Goal: Information Seeking & Learning: Learn about a topic

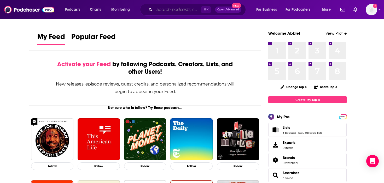
click at [162, 11] on input "Search podcasts, credits, & more..." at bounding box center [177, 9] width 47 height 8
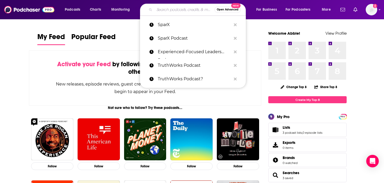
paste input "IT Visionaries Podcast"
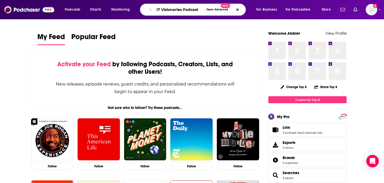
type input "IT Visionaries Podcast"
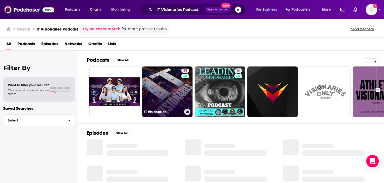
click at [158, 79] on link "55 IT Visionaries" at bounding box center [167, 92] width 51 height 51
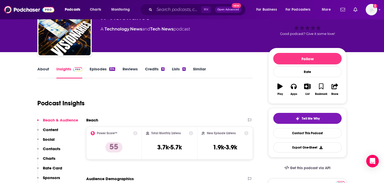
scroll to position [38, 0]
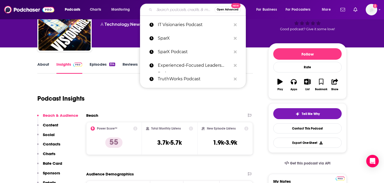
click at [166, 11] on input "Search podcasts, credits, & more..." at bounding box center [184, 9] width 60 height 8
paste input "Software Defined Talk Podcast"
type input "Software Defined Talk Podcast"
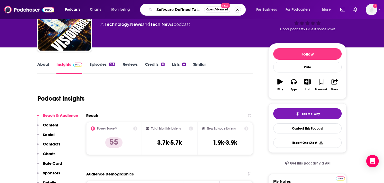
scroll to position [0, 14]
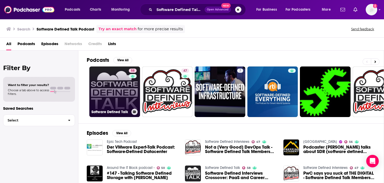
click at [115, 81] on link "58 Software Defined Talk" at bounding box center [114, 92] width 51 height 51
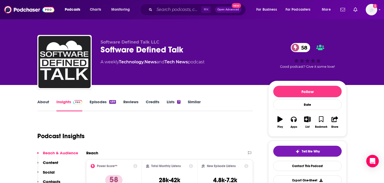
click at [37, 100] on link "About" at bounding box center [43, 105] width 12 height 12
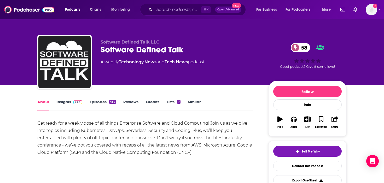
click at [102, 100] on link "Episodes 489" at bounding box center [103, 105] width 26 height 12
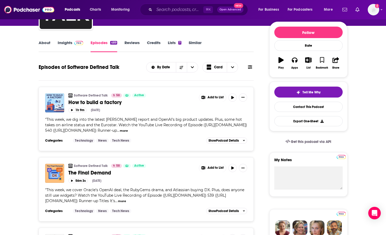
scroll to position [34, 0]
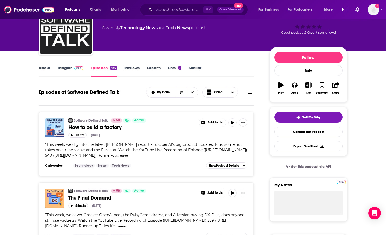
click at [247, 91] on button at bounding box center [249, 92] width 7 height 5
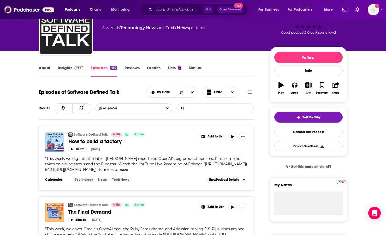
click at [221, 104] on input "List Search Input" at bounding box center [204, 108] width 55 height 9
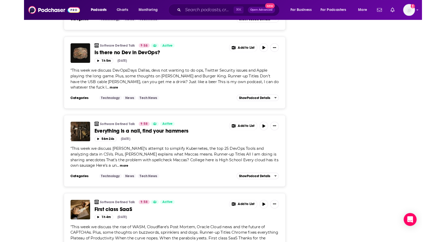
scroll to position [789, 0]
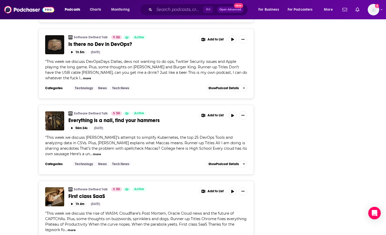
type input "network"
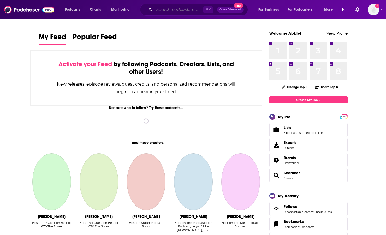
click at [160, 10] on input "Search podcasts, credits, & more..." at bounding box center [178, 9] width 49 height 8
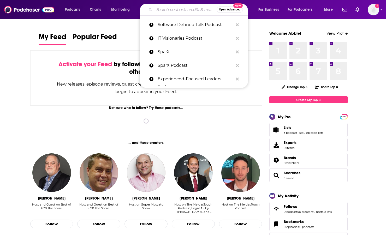
paste input "Let's Get Digital with Carrie Charles"
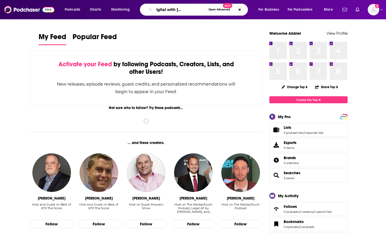
type input "Let's Get Digital with Carrie Charles"
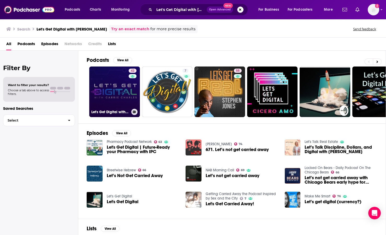
click at [100, 85] on link "42 Let's Get Digital with Carrie Charles" at bounding box center [114, 92] width 51 height 51
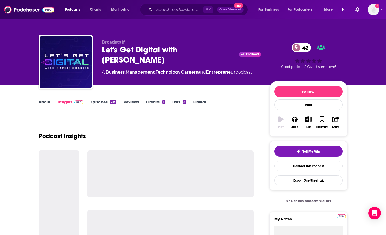
click at [98, 103] on link "Episodes 218" at bounding box center [104, 105] width 26 height 12
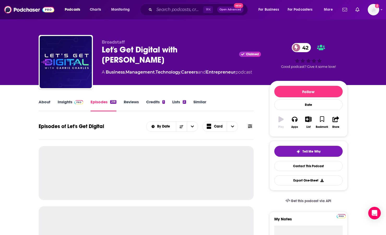
click at [68, 104] on link "Insights" at bounding box center [71, 105] width 26 height 12
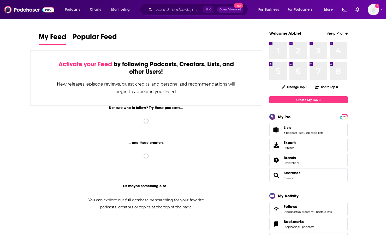
click at [167, 4] on div "⌘ K Open Advanced New" at bounding box center [194, 10] width 108 height 12
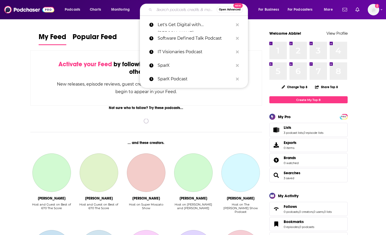
click at [164, 9] on input "Search podcasts, credits, & more..." at bounding box center [185, 9] width 62 height 8
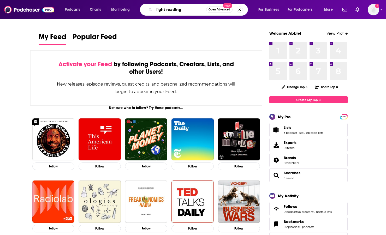
type input "light reading"
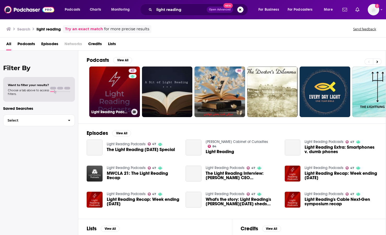
click at [106, 94] on link "47 Light Reading Podcasts" at bounding box center [114, 92] width 51 height 51
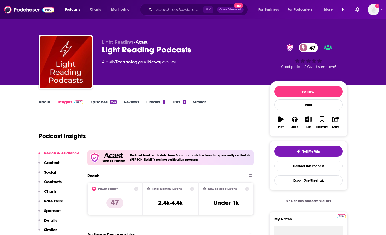
click at [98, 100] on link "Episodes 975" at bounding box center [104, 105] width 26 height 12
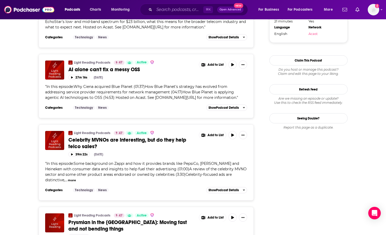
scroll to position [653, 0]
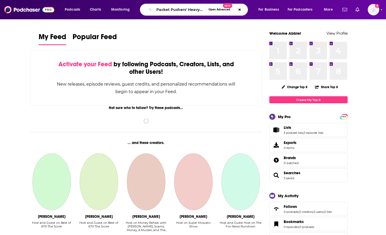
scroll to position [0, 30]
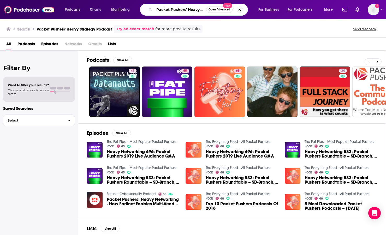
click at [169, 10] on input "Packet Pushers' Heavy Strategy Podcast" at bounding box center [180, 9] width 52 height 8
click at [188, 10] on input "Packet Pushers' Heavy Strategy Podcast" at bounding box center [180, 9] width 52 height 8
drag, startPoint x: 188, startPoint y: 10, endPoint x: 231, endPoint y: 10, distance: 43.1
click at [231, 10] on div "Packet Pushers' Heavy Strategy Podcast Open Advanced New" at bounding box center [194, 10] width 108 height 12
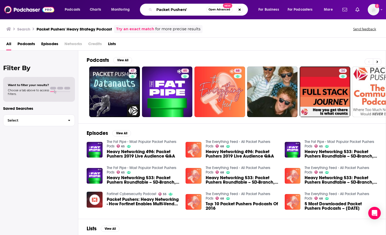
scroll to position [0, 0]
type input "Packet Pushers"
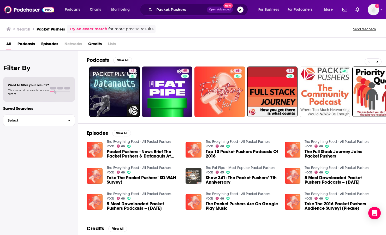
click at [90, 45] on span "Credits" at bounding box center [95, 45] width 14 height 11
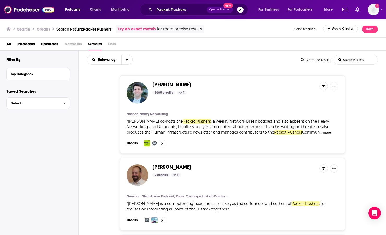
click at [191, 86] on span "Drew Conry-Murray" at bounding box center [171, 84] width 39 height 7
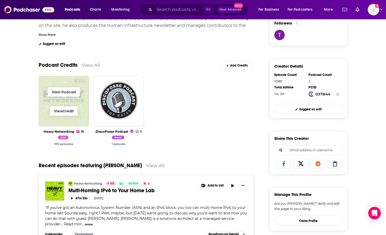
scroll to position [131, 0]
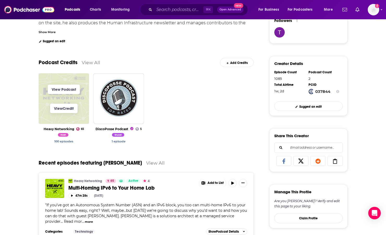
click at [50, 98] on span "View Podcast" at bounding box center [64, 89] width 51 height 19
click at [73, 95] on span "View Podcast" at bounding box center [64, 89] width 51 height 19
click at [73, 91] on link "View Podcast" at bounding box center [64, 89] width 32 height 9
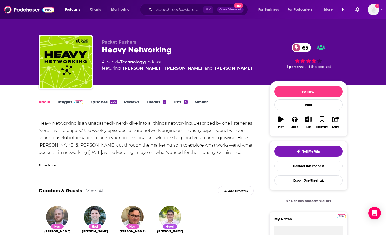
click at [94, 103] on link "Episodes 270" at bounding box center [104, 105] width 26 height 12
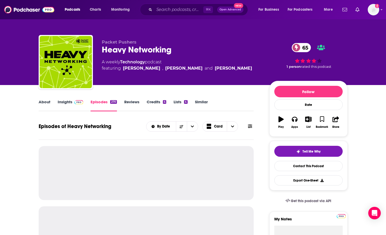
click at [76, 104] on img at bounding box center [78, 102] width 9 height 4
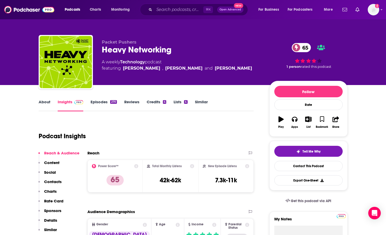
click at [102, 103] on link "Episodes 270" at bounding box center [104, 105] width 26 height 12
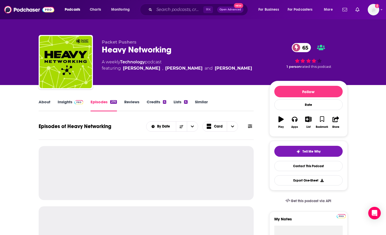
scroll to position [23, 0]
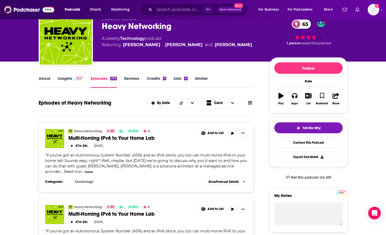
click at [200, 79] on link "Similar" at bounding box center [201, 82] width 13 height 12
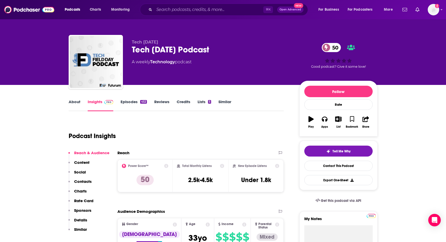
click at [129, 99] on link "Episodes 452" at bounding box center [134, 105] width 26 height 12
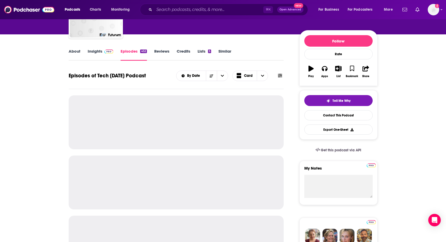
scroll to position [59, 0]
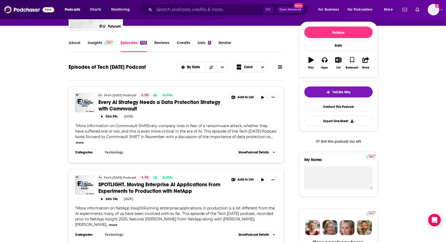
click at [216, 137] on span "More Information on Commvault ShiftEvery company lives in fear of a ransomware …" at bounding box center [176, 132] width 202 height 16
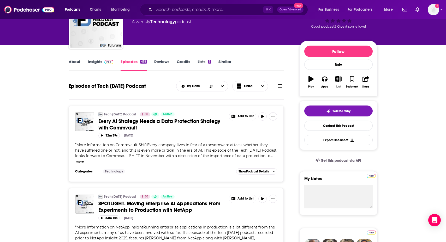
scroll to position [0, 0]
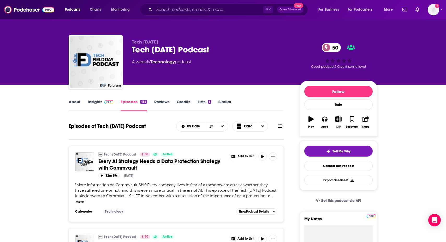
click at [97, 104] on link "Insights" at bounding box center [101, 105] width 26 height 12
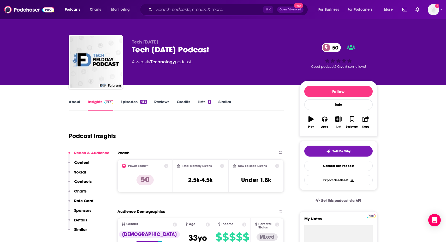
click at [129, 105] on link "Episodes 452" at bounding box center [134, 105] width 26 height 12
